Goal: Task Accomplishment & Management: Use online tool/utility

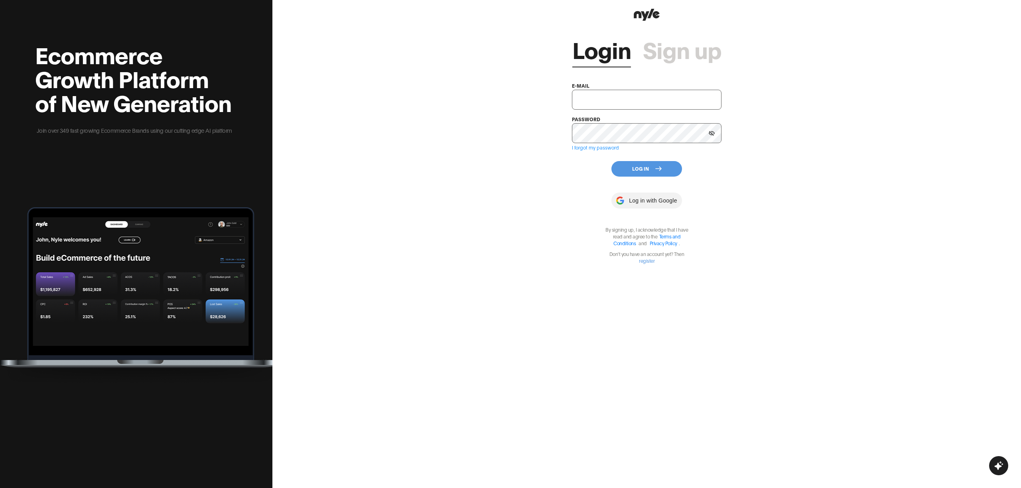
click at [607, 95] on input "text" at bounding box center [647, 100] width 150 height 20
type input "[EMAIL_ADDRESS][PERSON_NAME]"
click at [630, 177] on div "Login Sign up e-mail [EMAIL_ADDRESS][PERSON_NAME] password I forgot my password…" at bounding box center [647, 143] width 150 height 241
click at [647, 170] on button "Log In" at bounding box center [647, 169] width 71 height 16
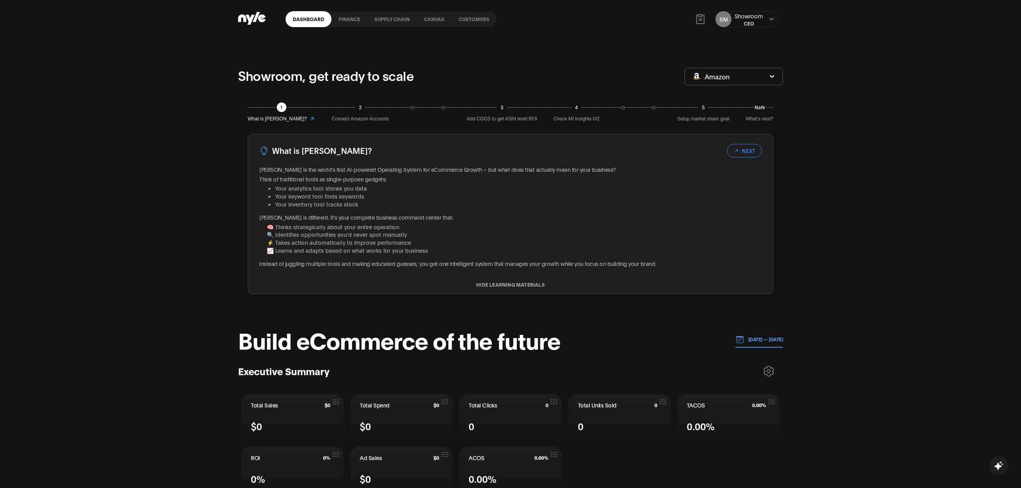
click at [474, 18] on link "Customers" at bounding box center [474, 19] width 45 height 16
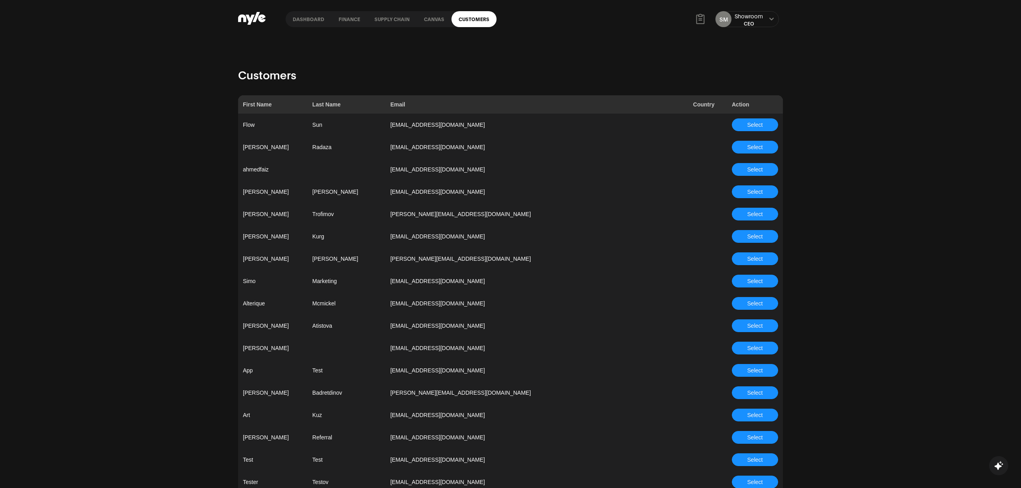
scroll to position [2025, 0]
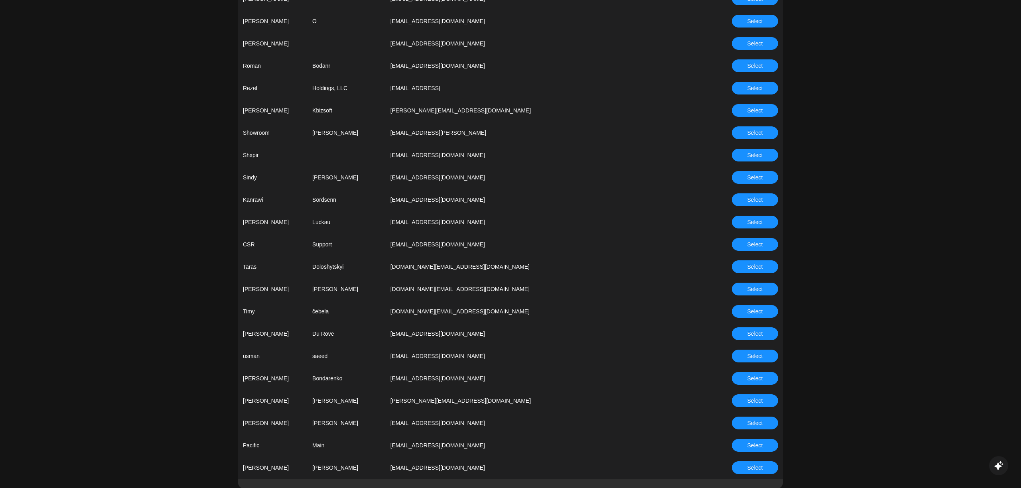
click at [753, 245] on span "Select" at bounding box center [756, 244] width 16 height 9
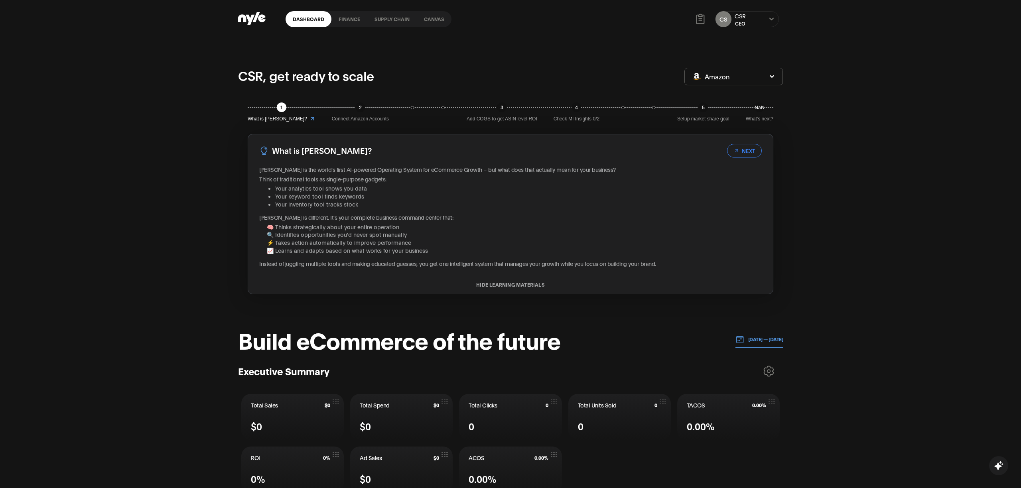
click at [429, 18] on link "Canvas" at bounding box center [434, 19] width 35 height 16
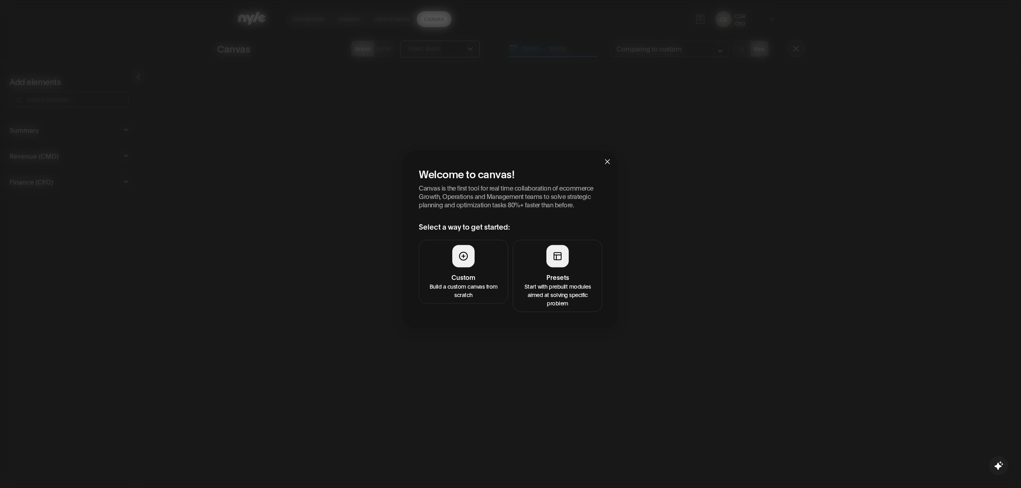
click at [550, 266] on div at bounding box center [558, 256] width 22 height 22
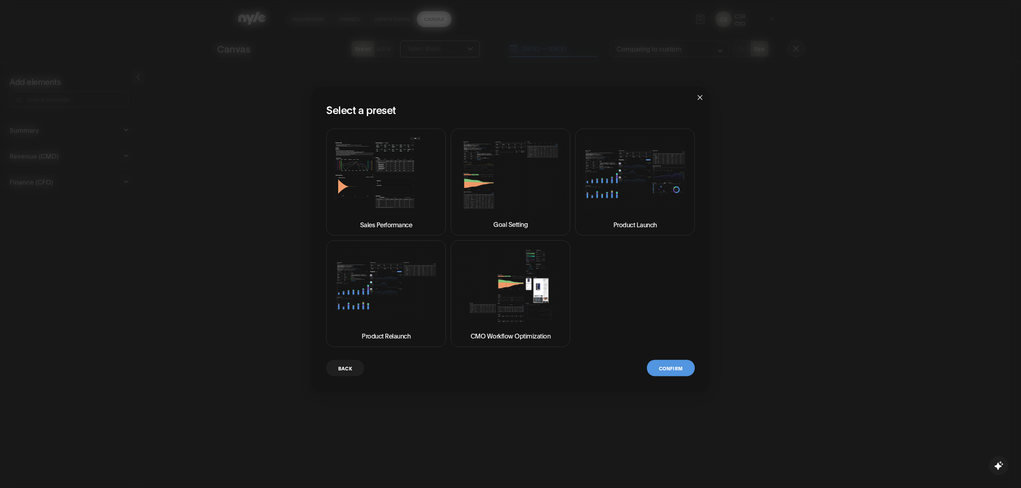
click at [371, 196] on img at bounding box center [386, 174] width 106 height 79
click at [665, 367] on button "Confirm" at bounding box center [671, 368] width 48 height 16
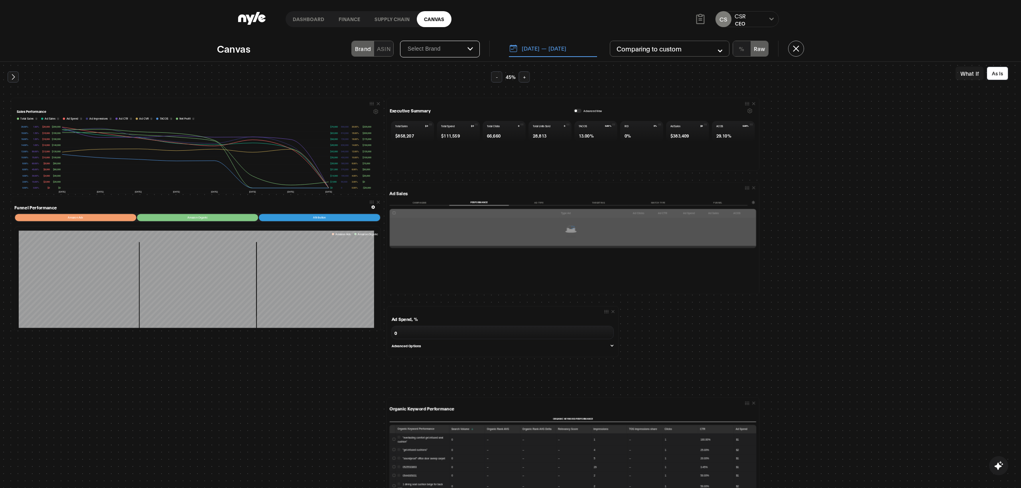
click at [426, 200] on button "Campaigns" at bounding box center [420, 203] width 60 height 6
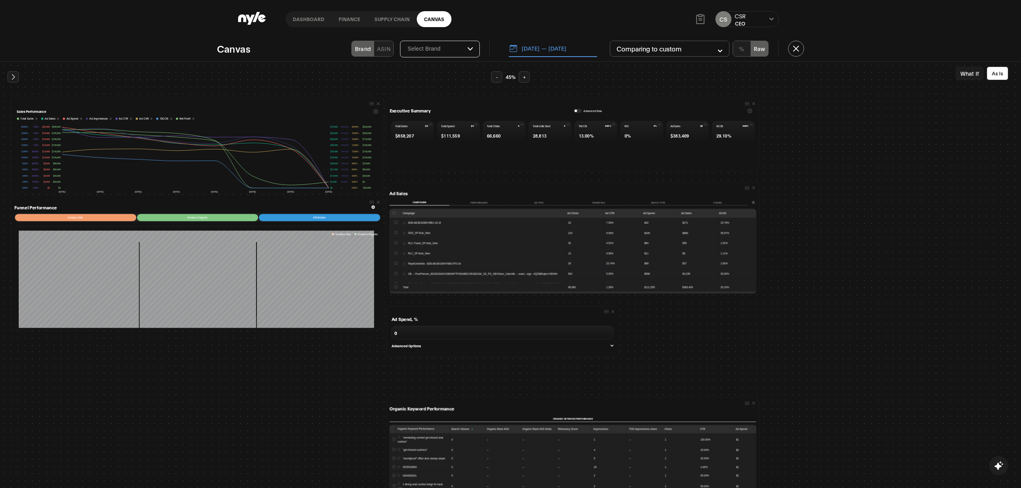
click at [524, 78] on button "+" at bounding box center [524, 76] width 11 height 11
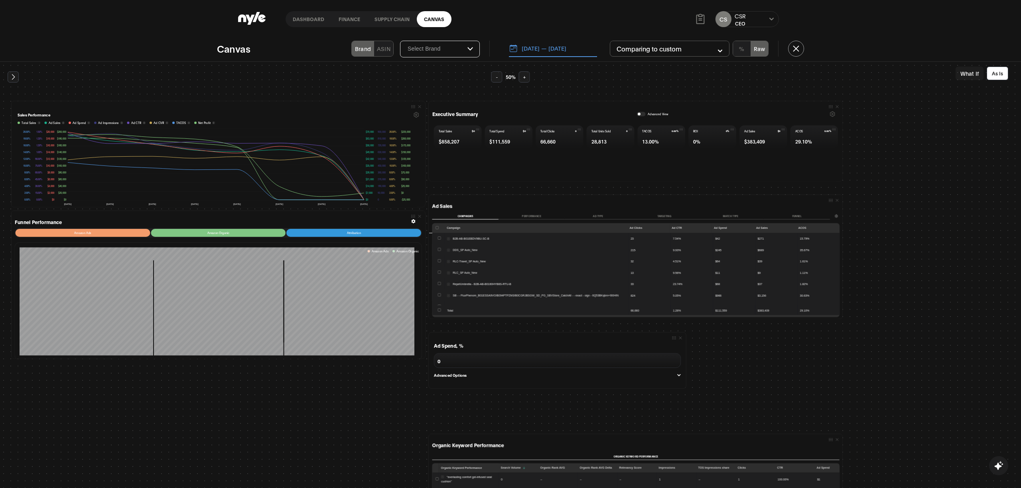
click at [524, 78] on button "+" at bounding box center [524, 76] width 11 height 11
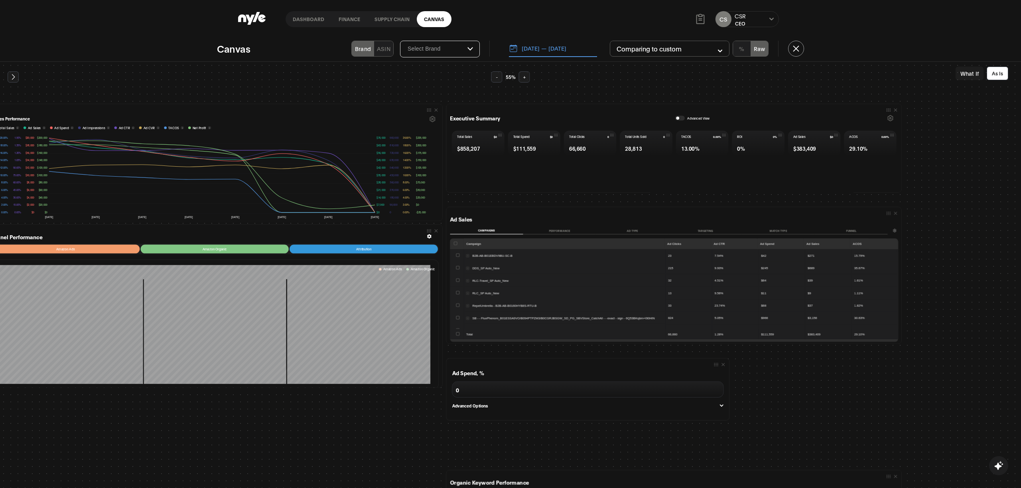
scroll to position [0, 10]
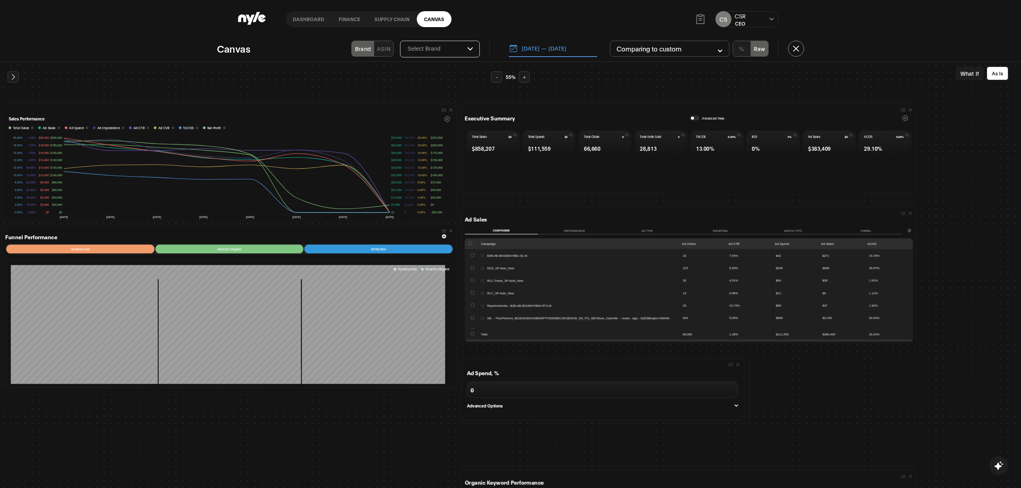
click at [14, 81] on icon at bounding box center [13, 77] width 8 height 8
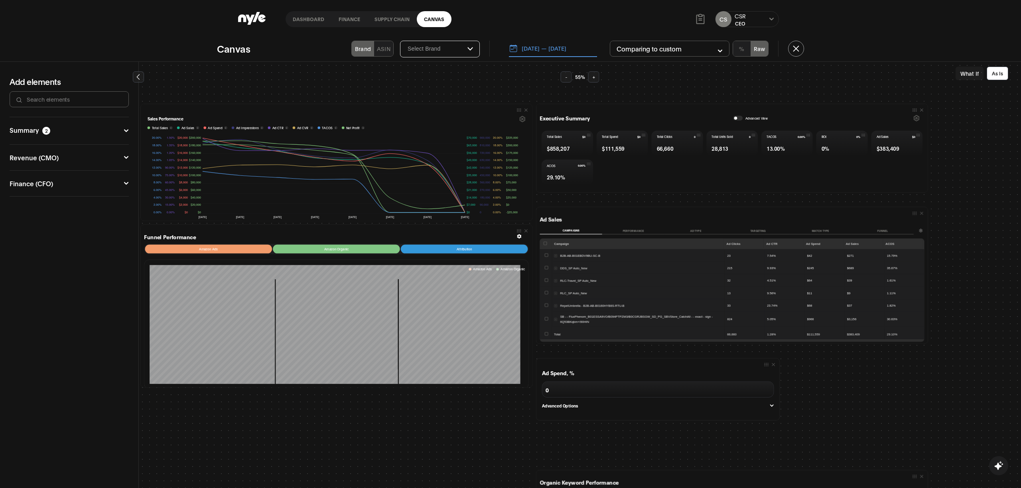
click at [124, 157] on icon at bounding box center [126, 157] width 5 height 5
click at [125, 158] on icon at bounding box center [126, 157] width 4 height 3
click at [140, 80] on icon at bounding box center [138, 77] width 8 height 8
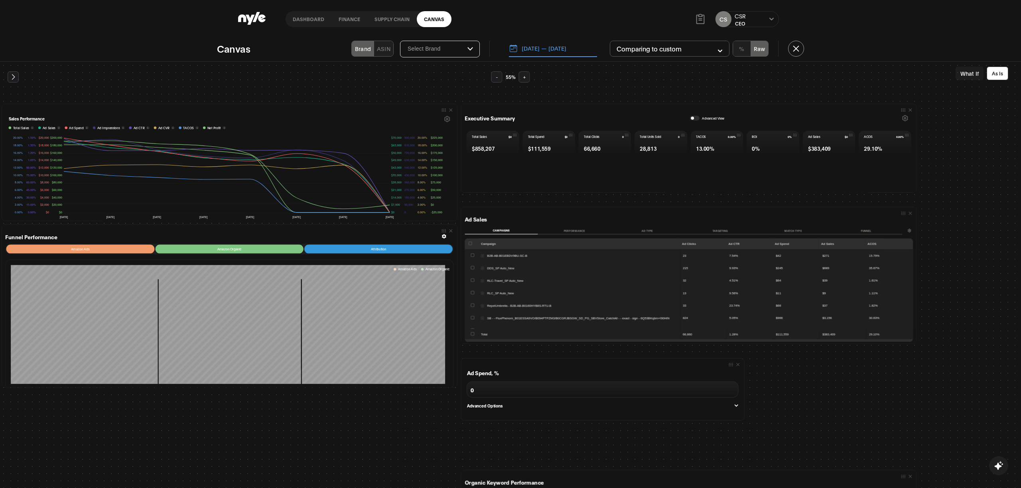
click at [570, 230] on button "Performance" at bounding box center [574, 230] width 73 height 7
click at [500, 232] on button "Campaigns" at bounding box center [501, 230] width 73 height 7
click at [691, 118] on div "button" at bounding box center [692, 118] width 3 height 3
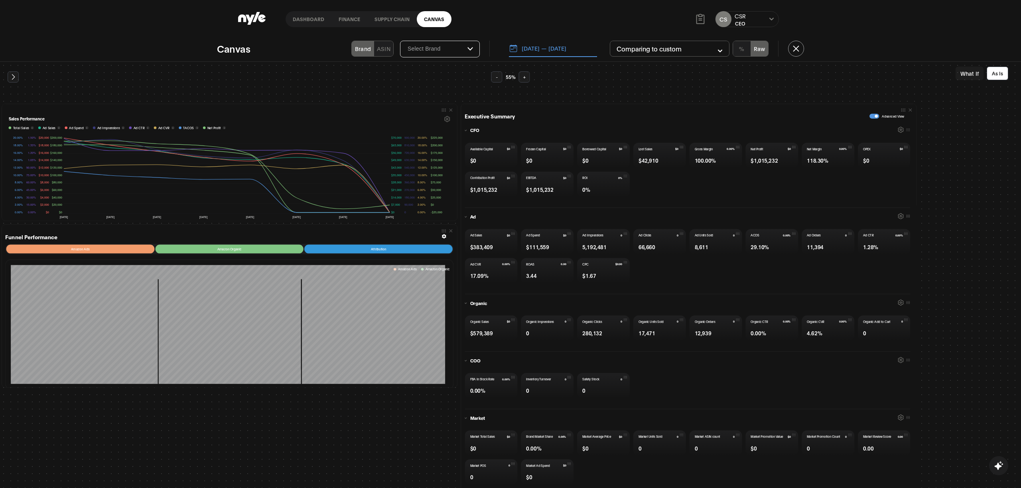
scroll to position [140, 0]
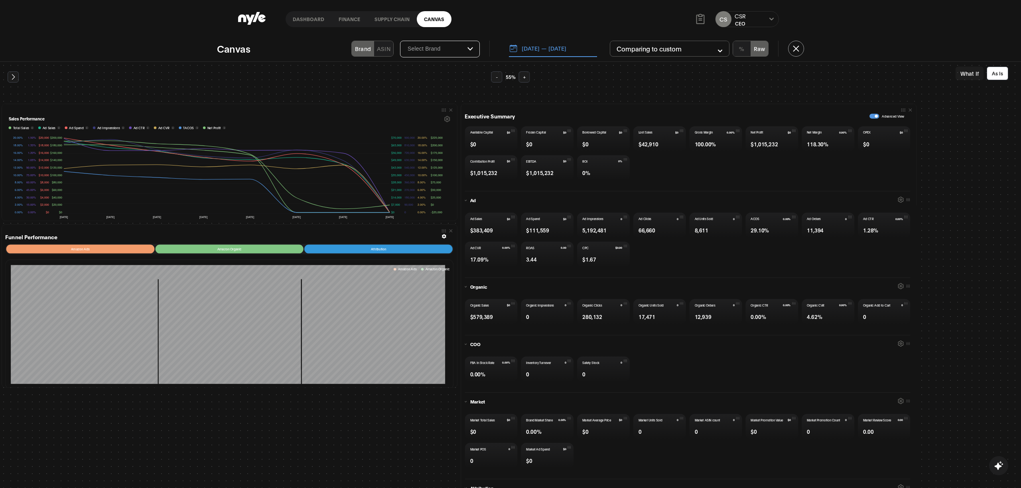
click at [527, 78] on button "+" at bounding box center [524, 76] width 11 height 11
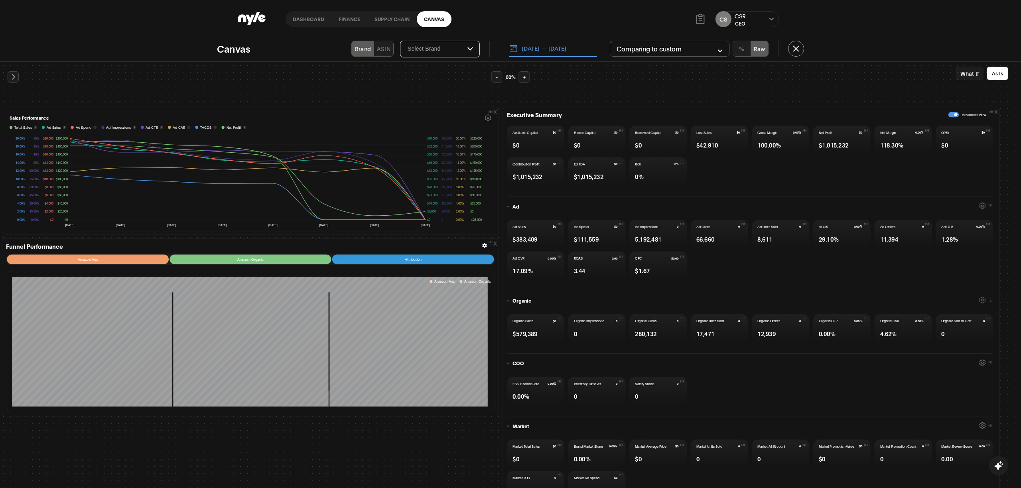
drag, startPoint x: 527, startPoint y: 78, endPoint x: 537, endPoint y: 94, distance: 18.1
click at [527, 78] on button "+" at bounding box center [524, 76] width 11 height 11
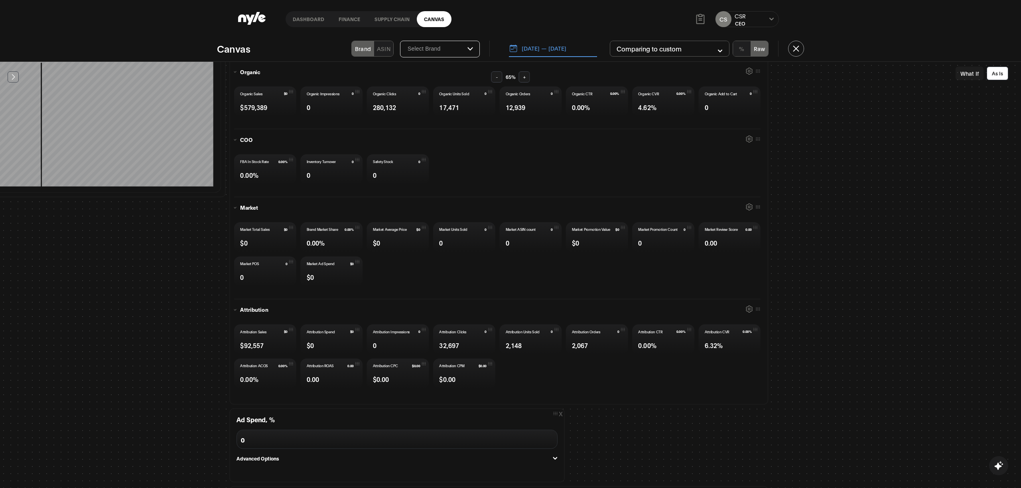
scroll to position [297, 325]
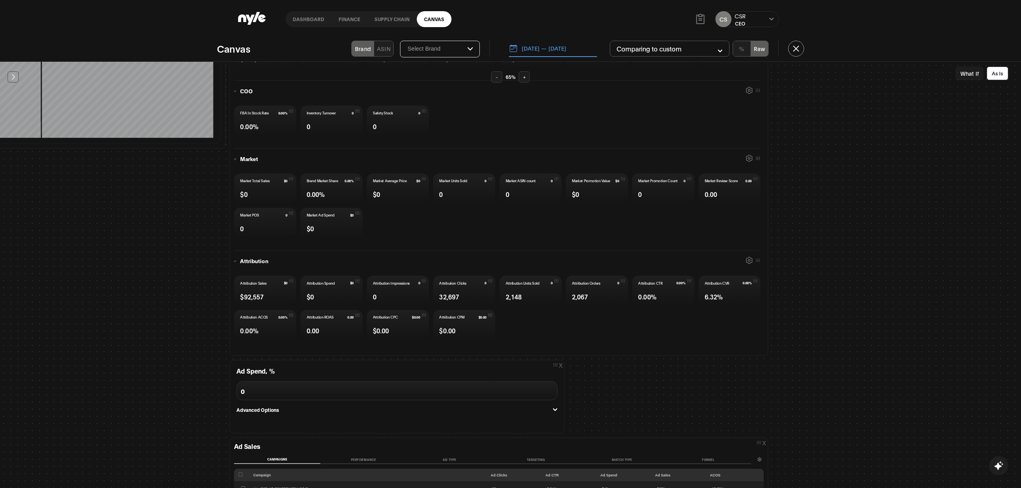
click at [746, 156] on icon "button" at bounding box center [749, 158] width 6 height 6
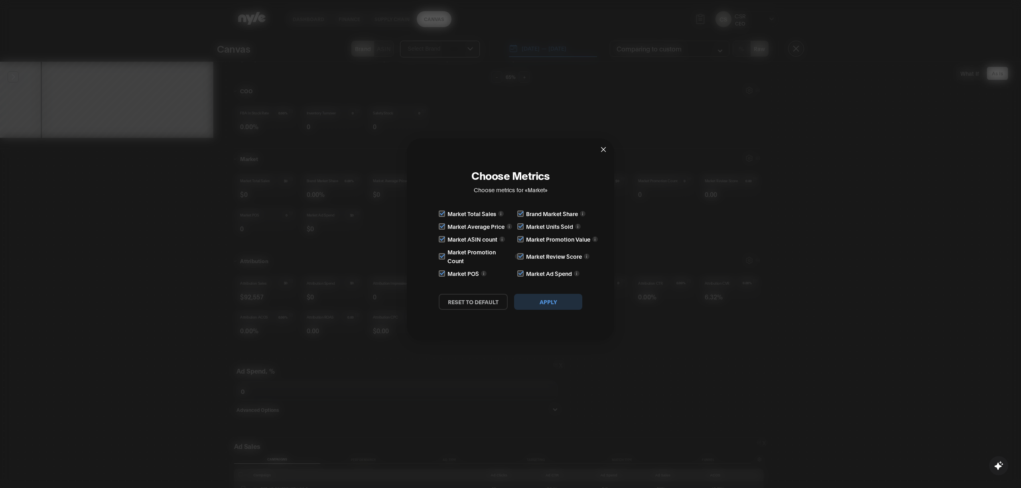
click at [445, 215] on input "checkbox" at bounding box center [442, 214] width 6 height 6
checkbox input "false"
click at [443, 225] on input "checkbox" at bounding box center [442, 226] width 6 height 6
checkbox input "false"
click at [443, 232] on div "Market Total Sales Brand Market Share Market Average Price Market Units Sold Ma…" at bounding box center [511, 243] width 144 height 69
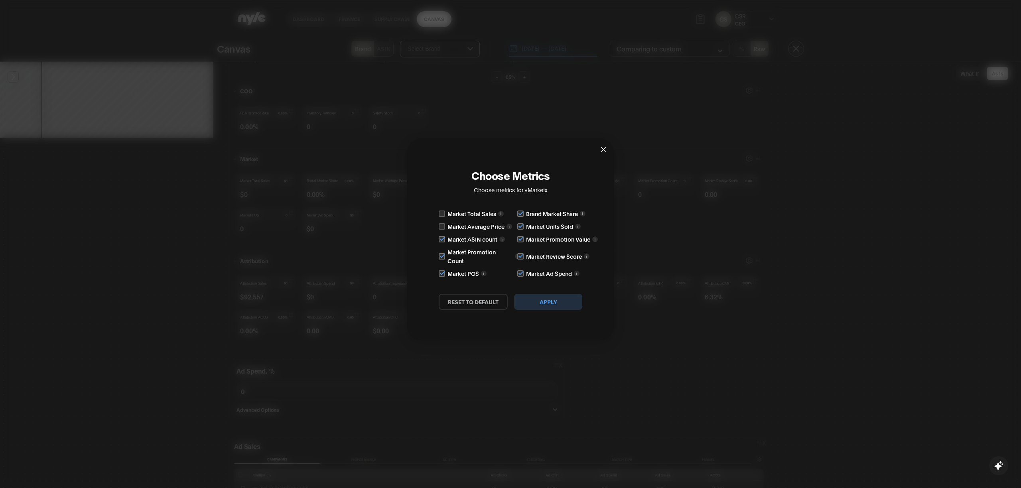
click at [442, 239] on input "checkbox" at bounding box center [442, 239] width 6 height 6
checkbox input "false"
click at [442, 251] on div "Market Promotion Count" at bounding box center [471, 257] width 65 height 18
click at [442, 253] on label at bounding box center [442, 257] width 7 height 8
click at [442, 253] on input "checkbox" at bounding box center [442, 256] width 6 height 6
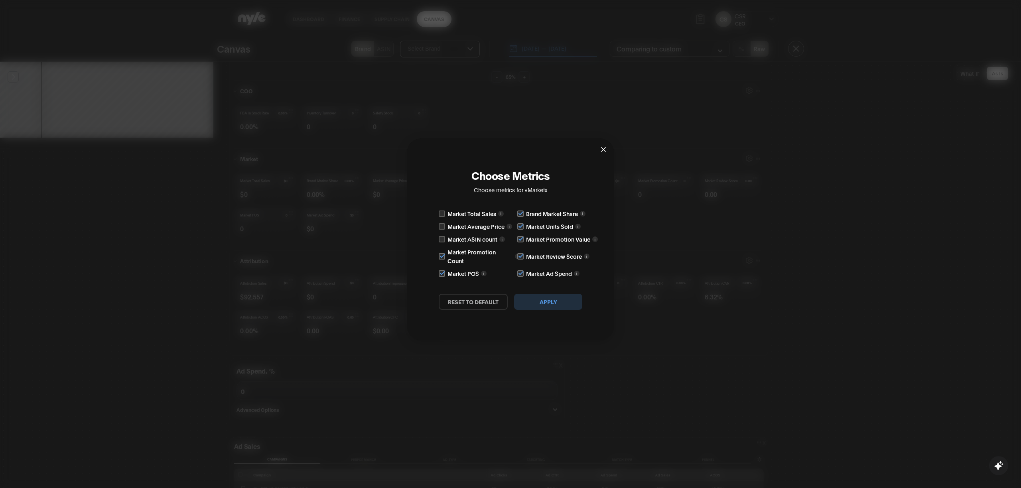
checkbox input "false"
click at [442, 275] on input "checkbox" at bounding box center [442, 273] width 6 height 6
checkbox input "false"
click at [517, 213] on input "checkbox" at bounding box center [520, 214] width 6 height 6
checkbox input "false"
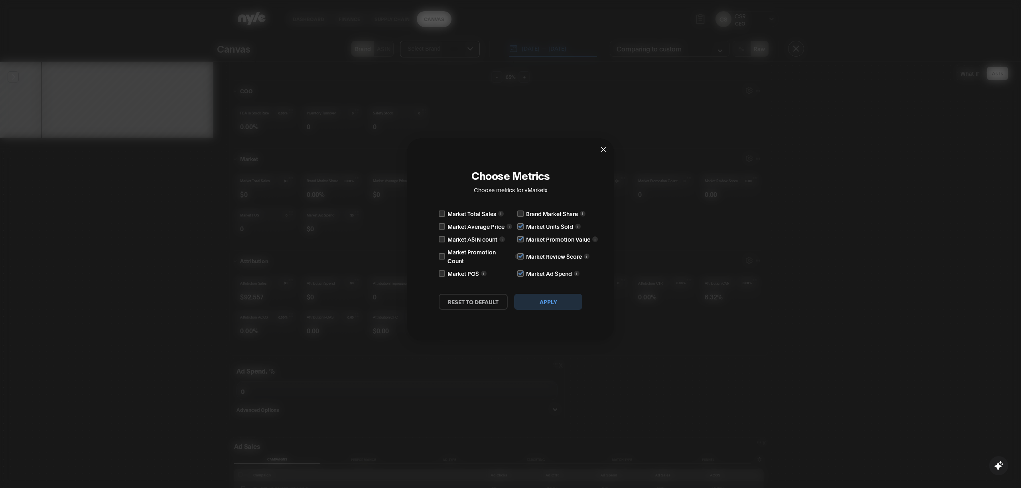
click at [521, 226] on input "checkbox" at bounding box center [520, 226] width 6 height 6
checkbox input "false"
click at [521, 235] on div "Market Promotion Value" at bounding box center [549, 239] width 65 height 9
click at [535, 303] on button "Apply" at bounding box center [548, 302] width 68 height 16
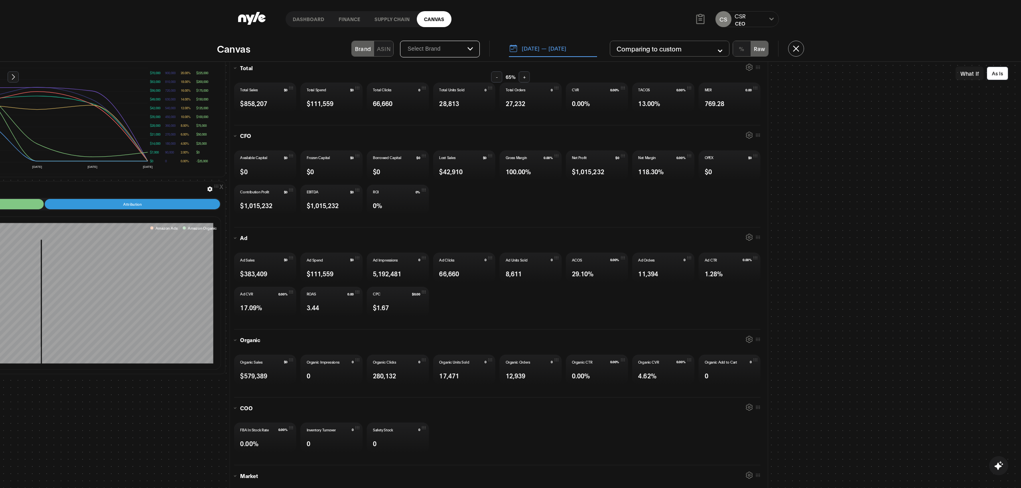
scroll to position [59, 325]
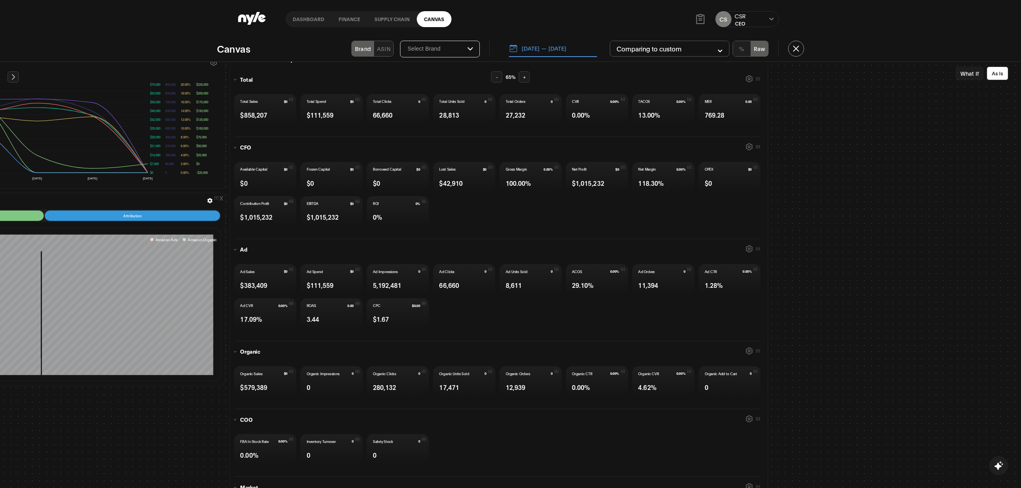
click at [967, 74] on button "What If" at bounding box center [970, 74] width 28 height 14
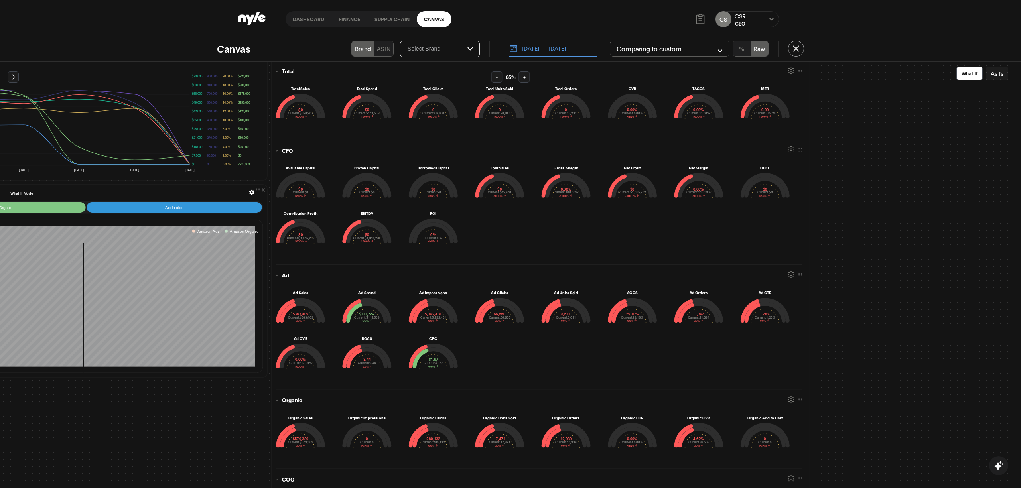
scroll to position [0, 283]
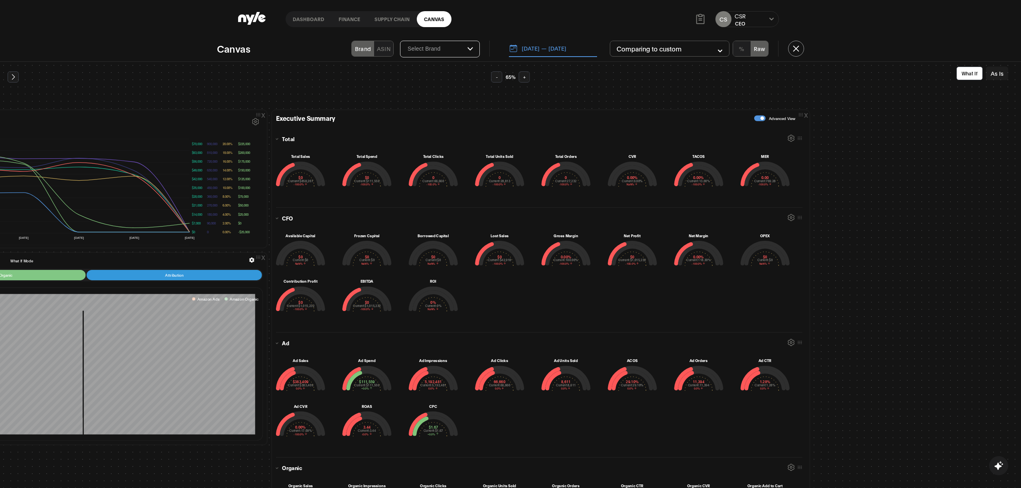
click at [761, 119] on div "button" at bounding box center [763, 118] width 4 height 4
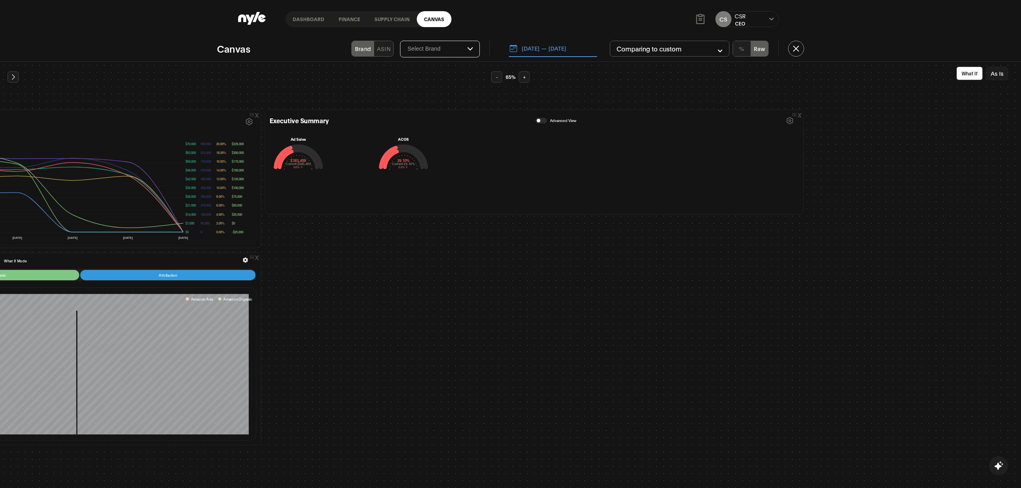
scroll to position [0, 334]
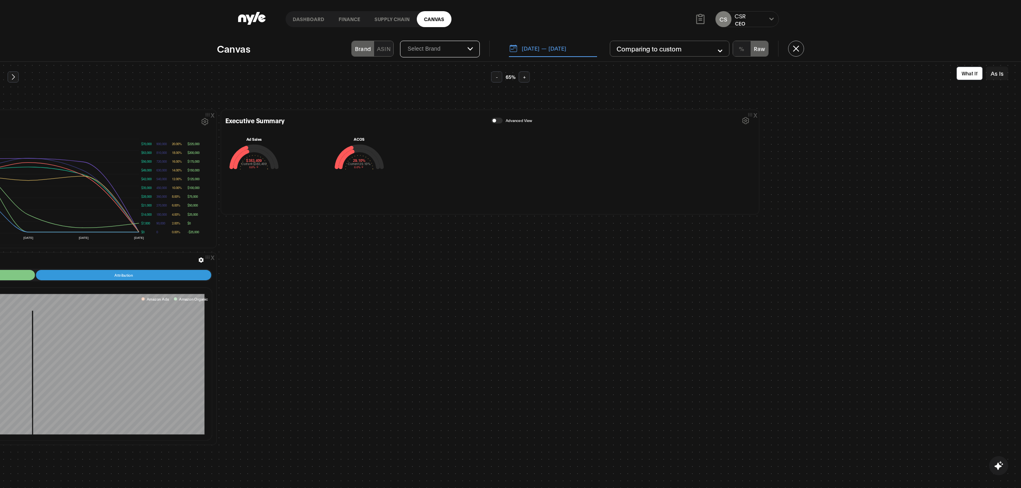
click at [494, 122] on button "button" at bounding box center [497, 121] width 12 height 6
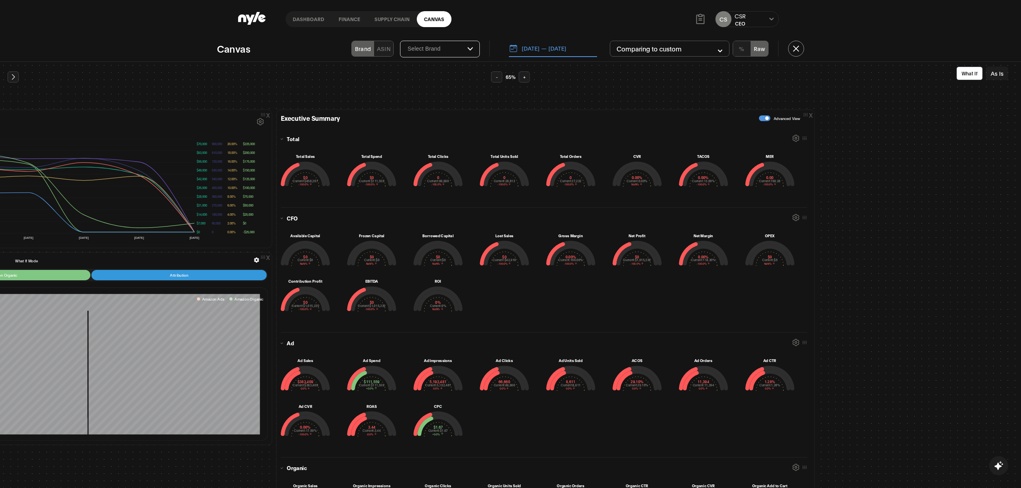
scroll to position [0, 0]
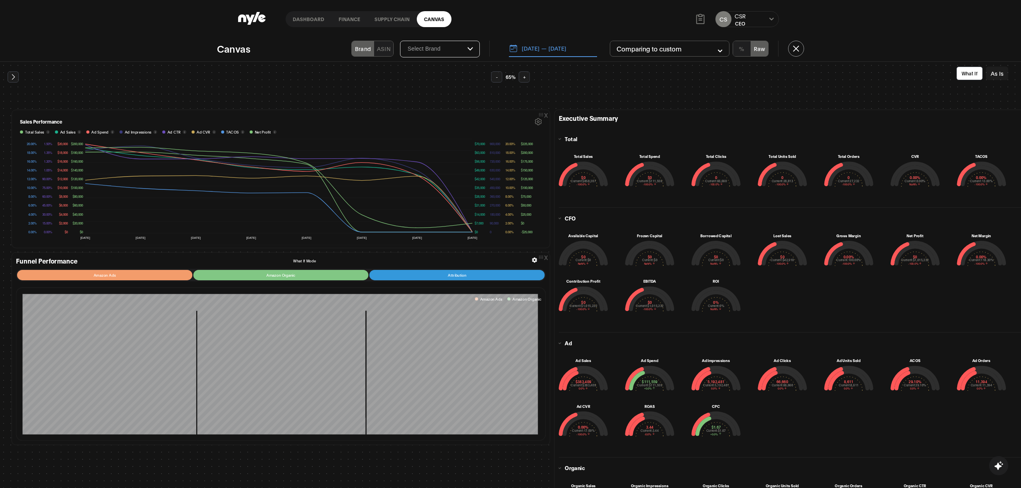
click at [14, 79] on icon at bounding box center [13, 77] width 8 height 8
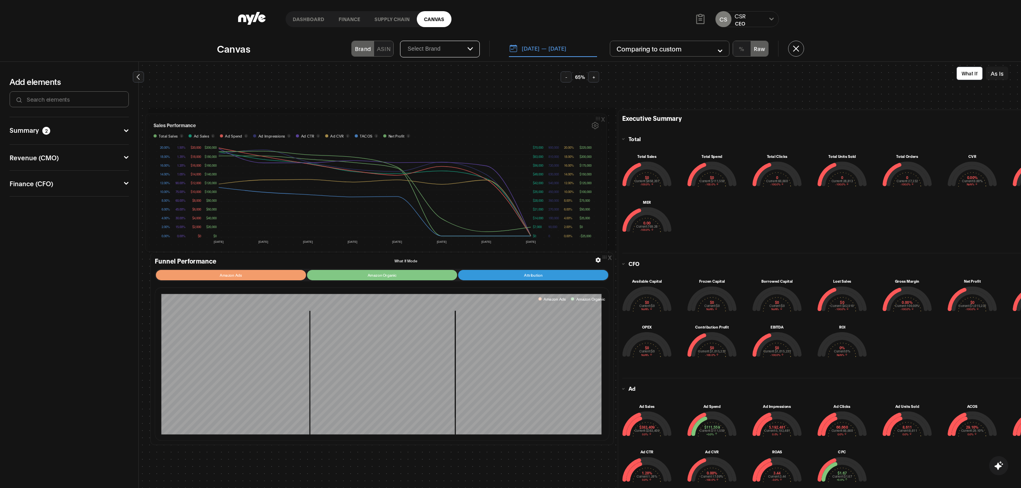
drag, startPoint x: 604, startPoint y: 115, endPoint x: 596, endPoint y: 127, distance: 14.5
click at [596, 127] on div "x Sales Performance Total Sales i Ad Sales i Ad Spend i Ad Impressions i Ad CTR…" at bounding box center [376, 183] width 462 height 138
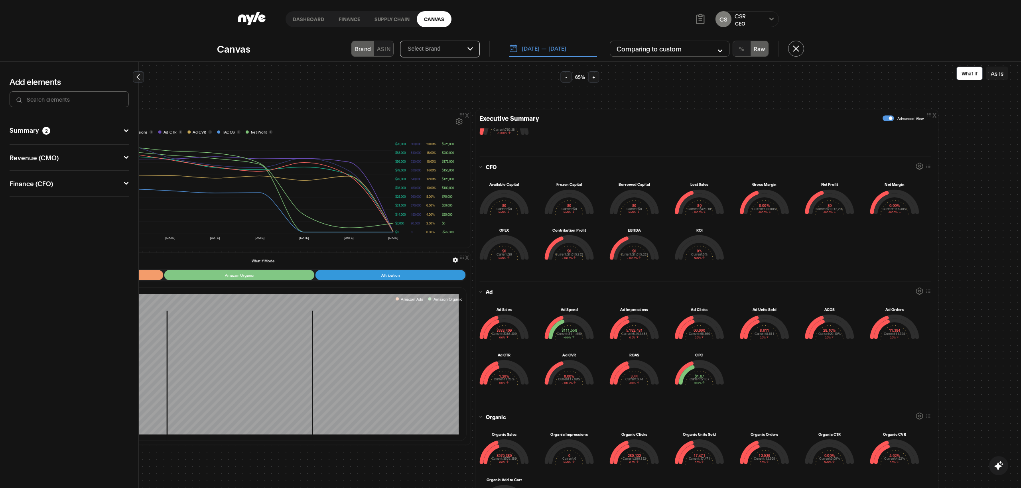
scroll to position [238, 0]
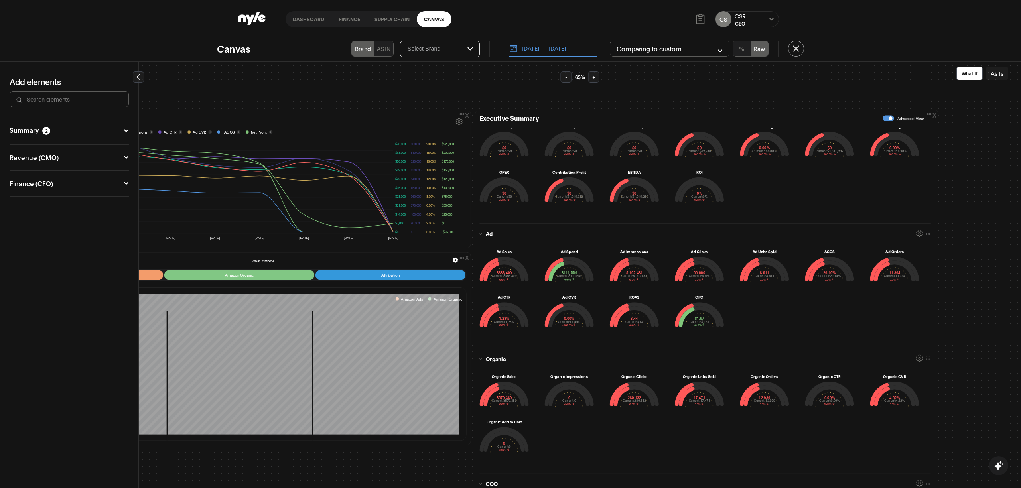
click at [916, 231] on icon "button" at bounding box center [919, 233] width 7 height 7
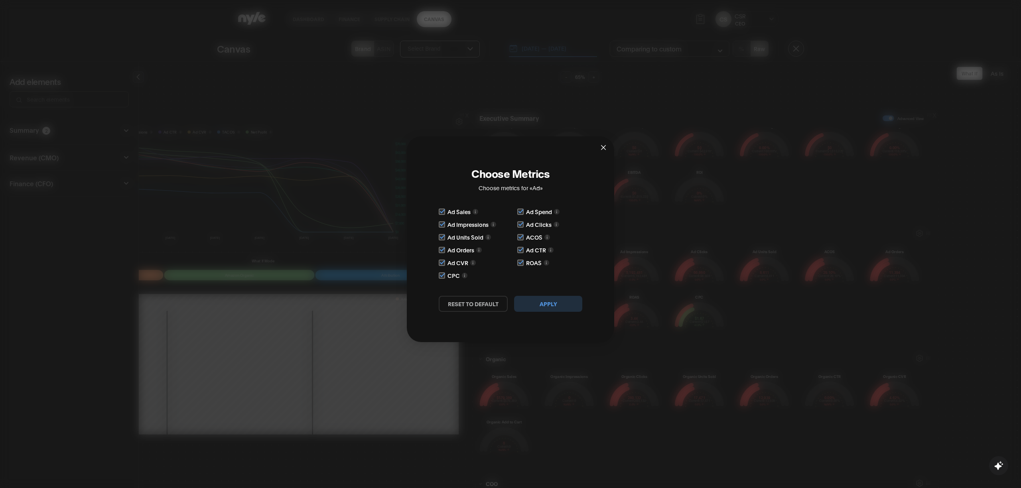
click at [601, 147] on icon "close" at bounding box center [603, 147] width 6 height 6
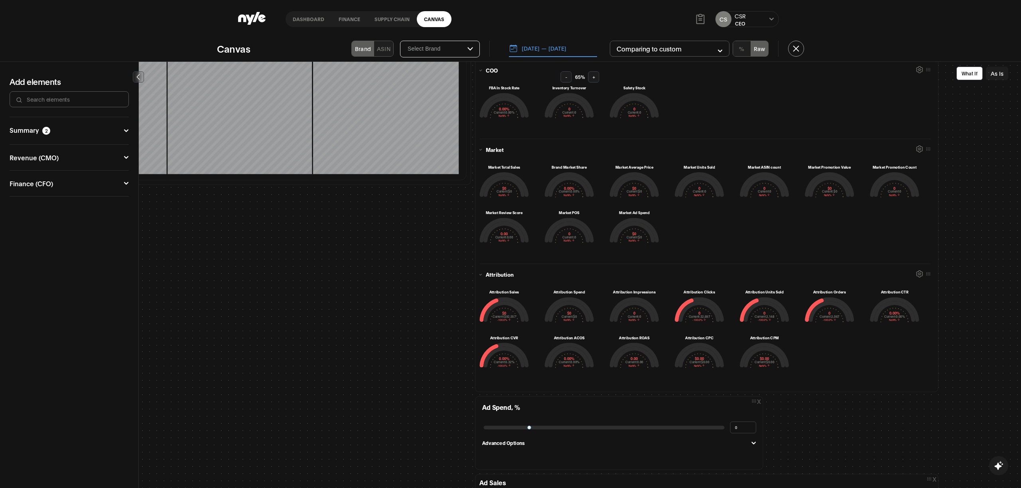
scroll to position [26, 0]
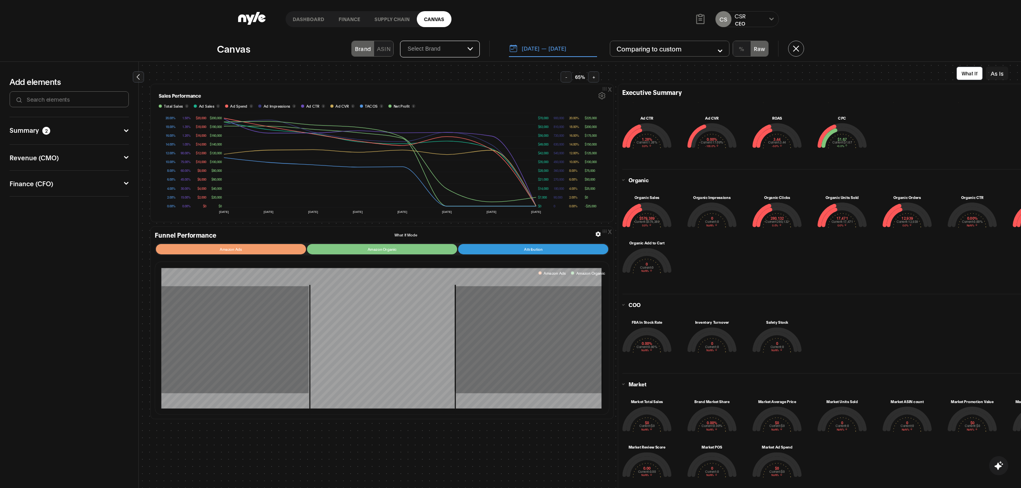
click at [251, 20] on icon at bounding box center [250, 19] width 9 height 10
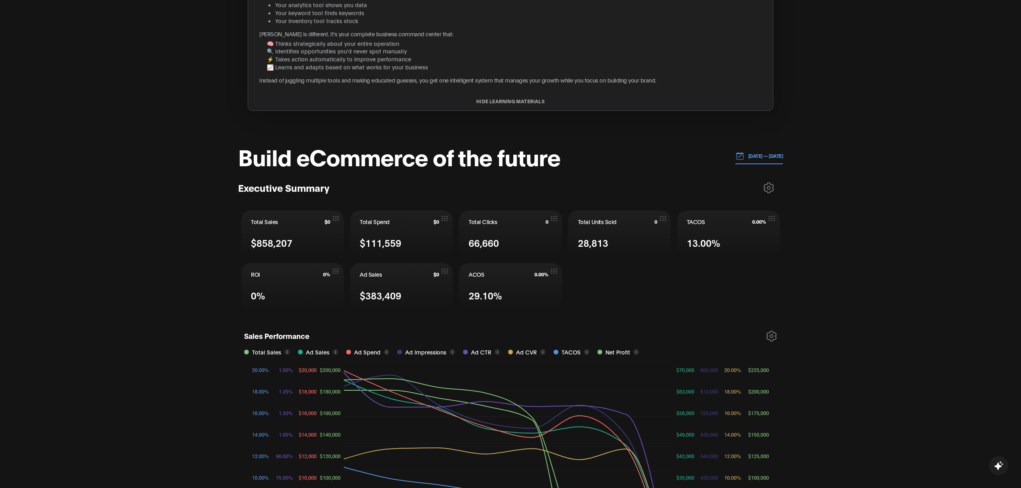
scroll to position [302, 0]
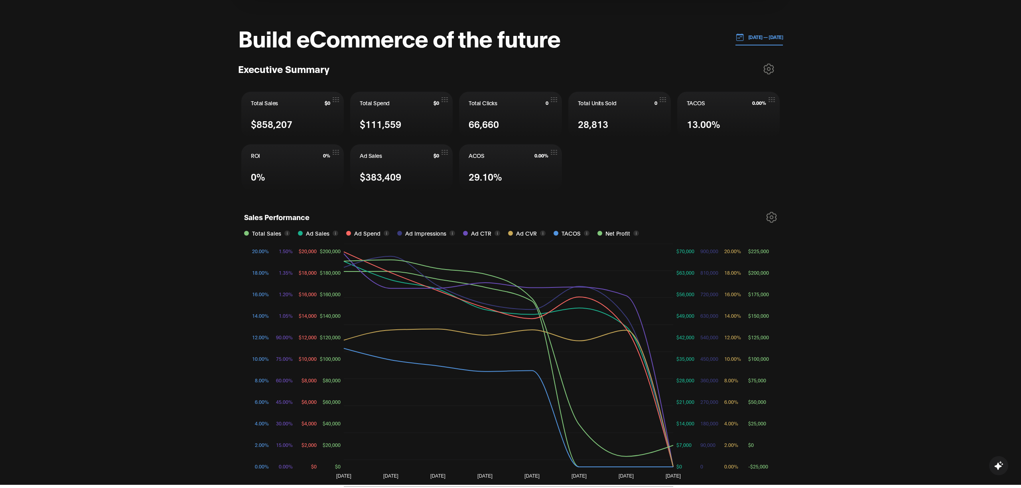
click at [769, 66] on icon at bounding box center [769, 68] width 11 height 11
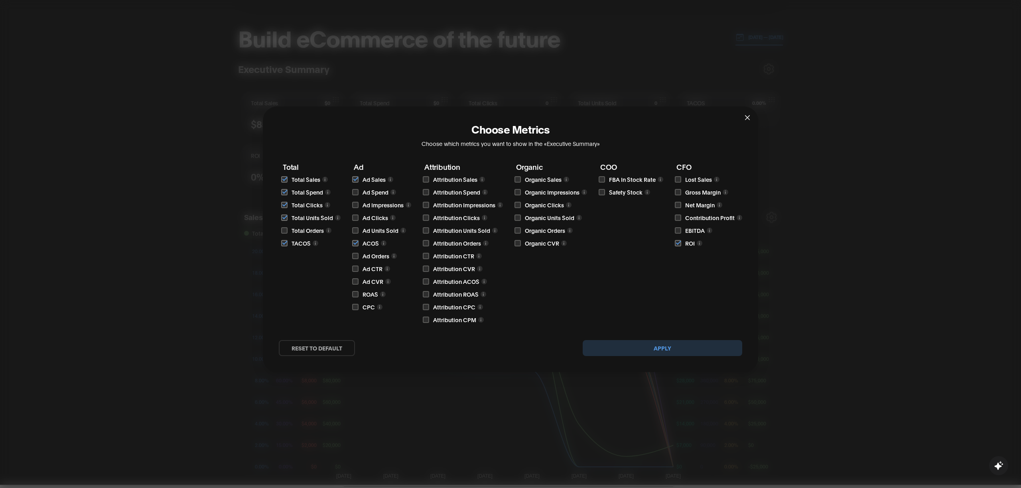
click at [518, 178] on input "checkbox" at bounding box center [518, 179] width 6 height 6
checkbox input "true"
click at [518, 192] on input "checkbox" at bounding box center [518, 192] width 6 height 6
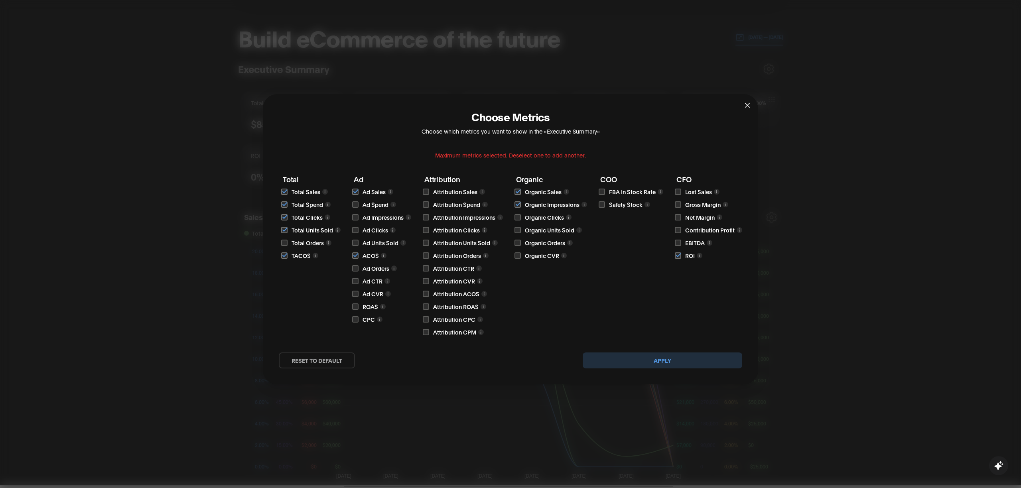
click at [518, 206] on input "checkbox" at bounding box center [518, 204] width 6 height 6
checkbox input "false"
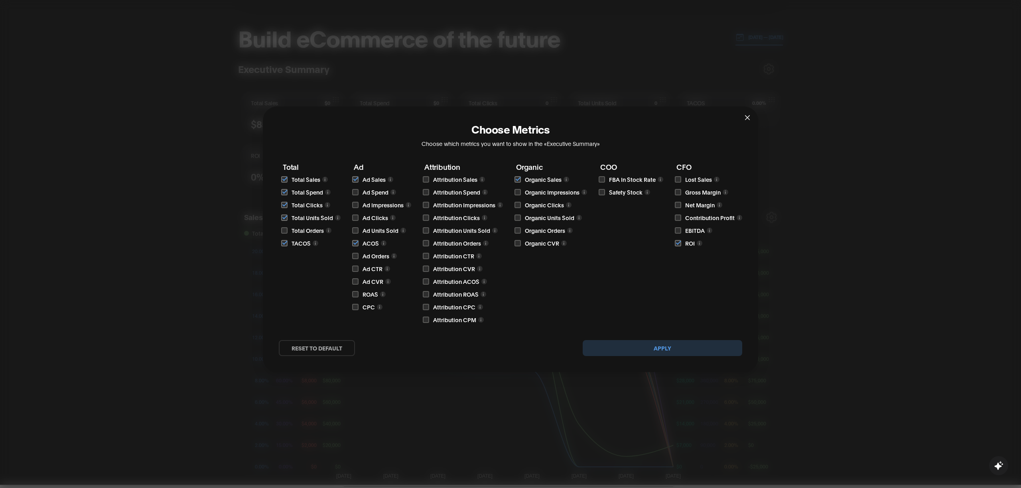
click at [518, 180] on input "checkbox" at bounding box center [518, 179] width 6 height 6
checkbox input "false"
click at [522, 348] on div "reset to default Apply" at bounding box center [511, 348] width 464 height 16
